Goal: Obtain resource: Obtain resource

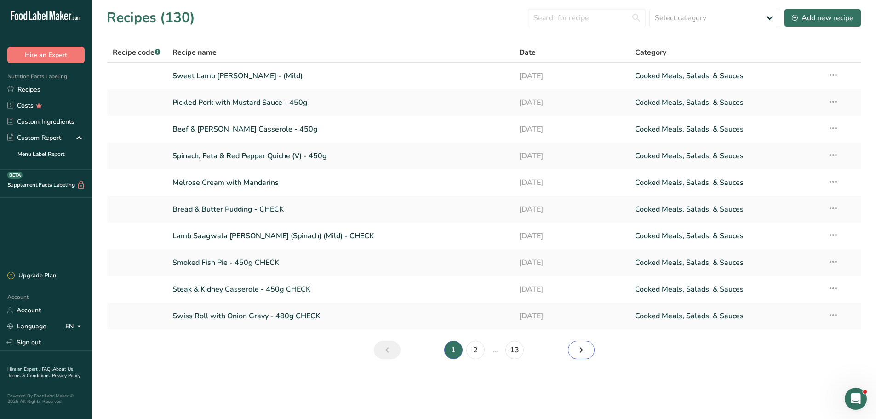
click at [585, 350] on icon "Next page" at bounding box center [581, 350] width 11 height 17
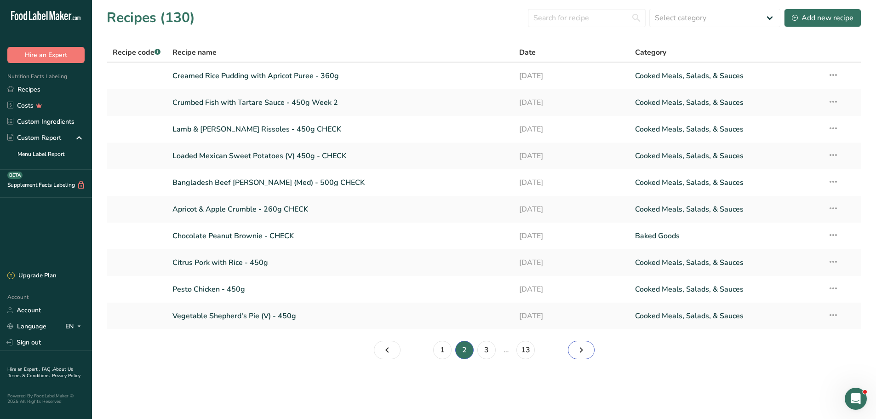
click at [577, 348] on icon "Page 3." at bounding box center [581, 350] width 11 height 17
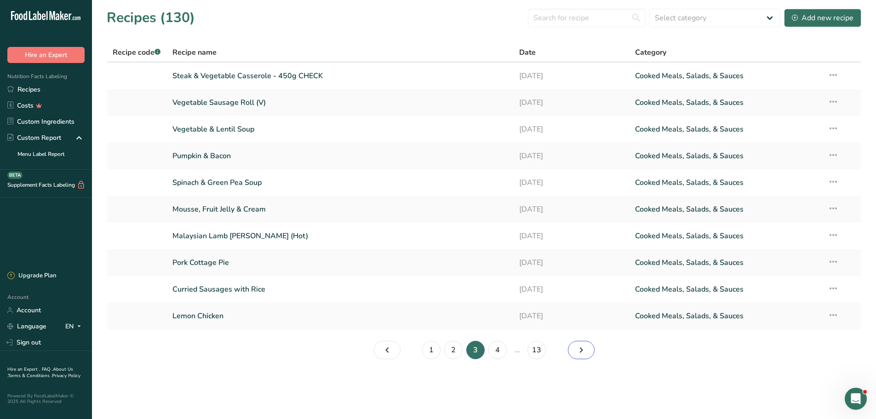
click at [576, 344] on icon "Page 4." at bounding box center [581, 350] width 11 height 17
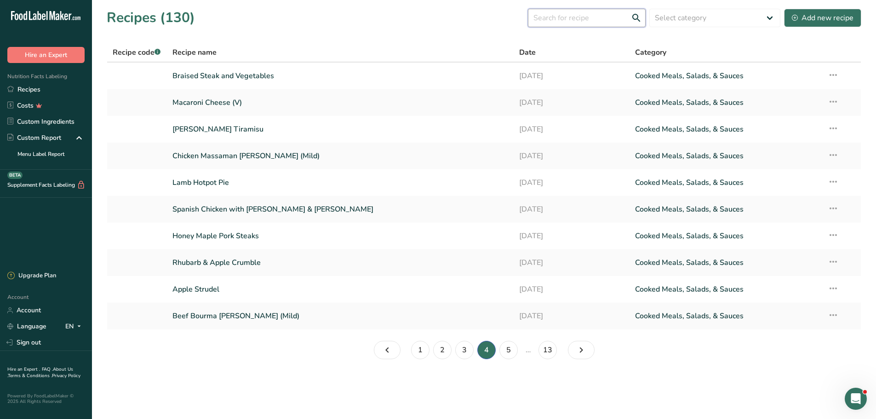
click at [570, 18] on input "text" at bounding box center [587, 18] width 118 height 18
type input "meatballs"
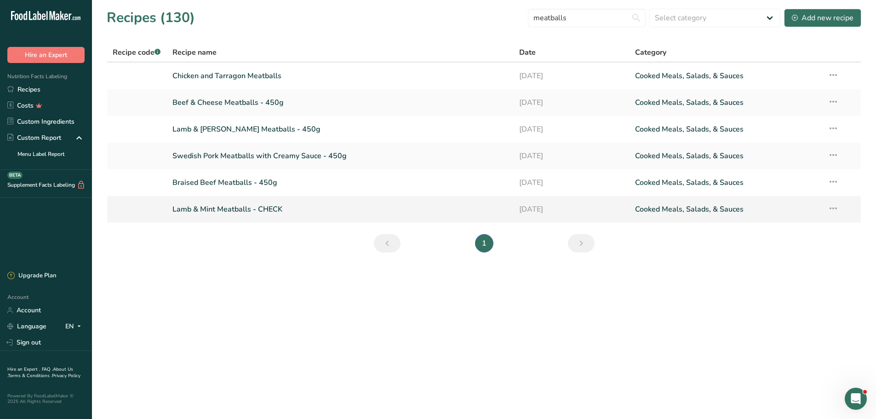
click at [228, 204] on link "Lamb & Mint Meatballs - CHECK" at bounding box center [340, 209] width 336 height 19
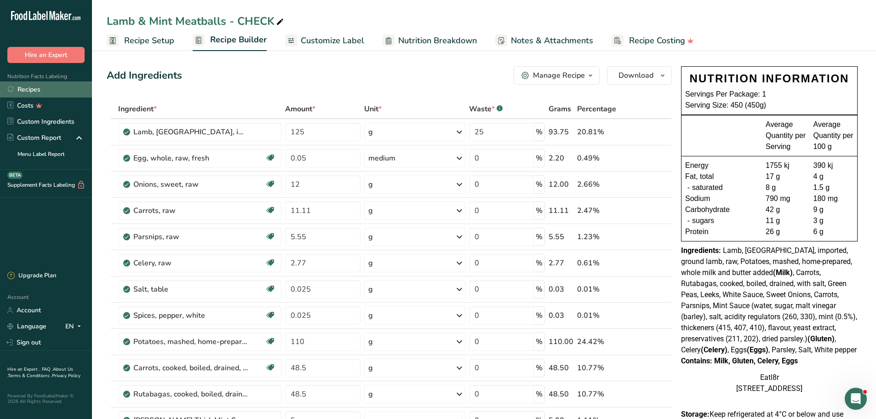
click at [24, 86] on link "Recipes" at bounding box center [46, 89] width 92 height 16
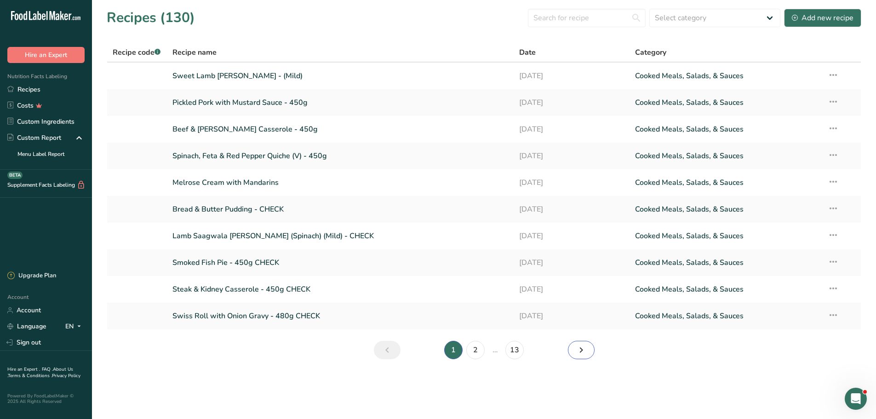
click at [583, 350] on icon "Next page" at bounding box center [581, 350] width 11 height 17
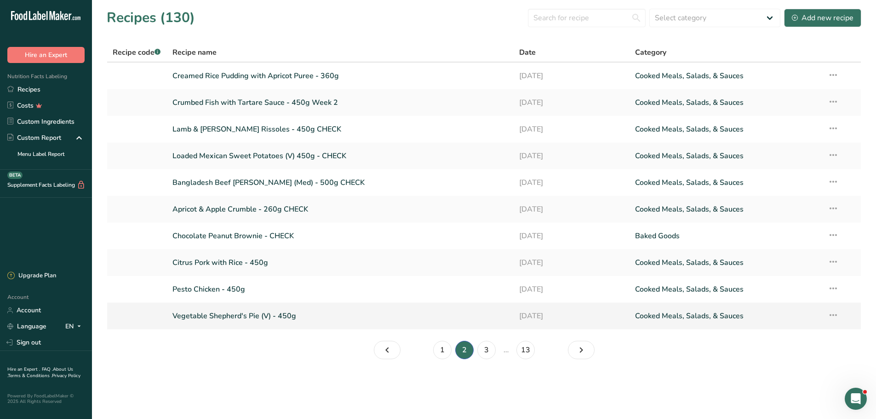
click at [213, 318] on link "Vegetable Shepherd's Pie (V) - 450g" at bounding box center [340, 315] width 336 height 19
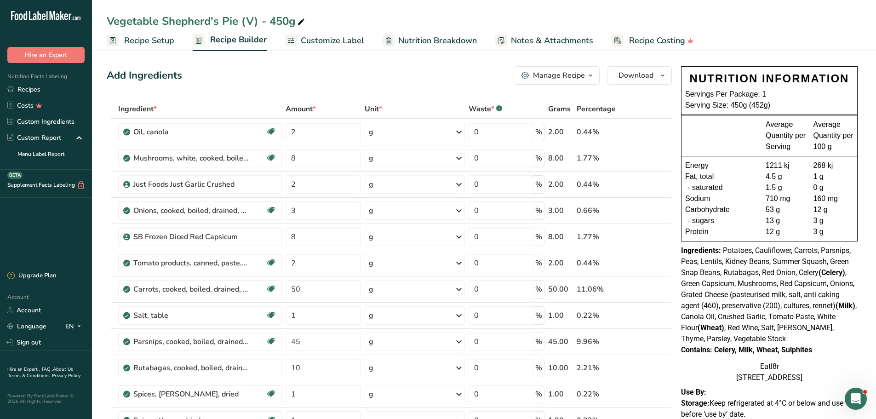
drag, startPoint x: 29, startPoint y: 90, endPoint x: 857, endPoint y: 160, distance: 830.8
click at [29, 90] on link "Recipes" at bounding box center [46, 89] width 92 height 16
